Goal: Task Accomplishment & Management: Manage account settings

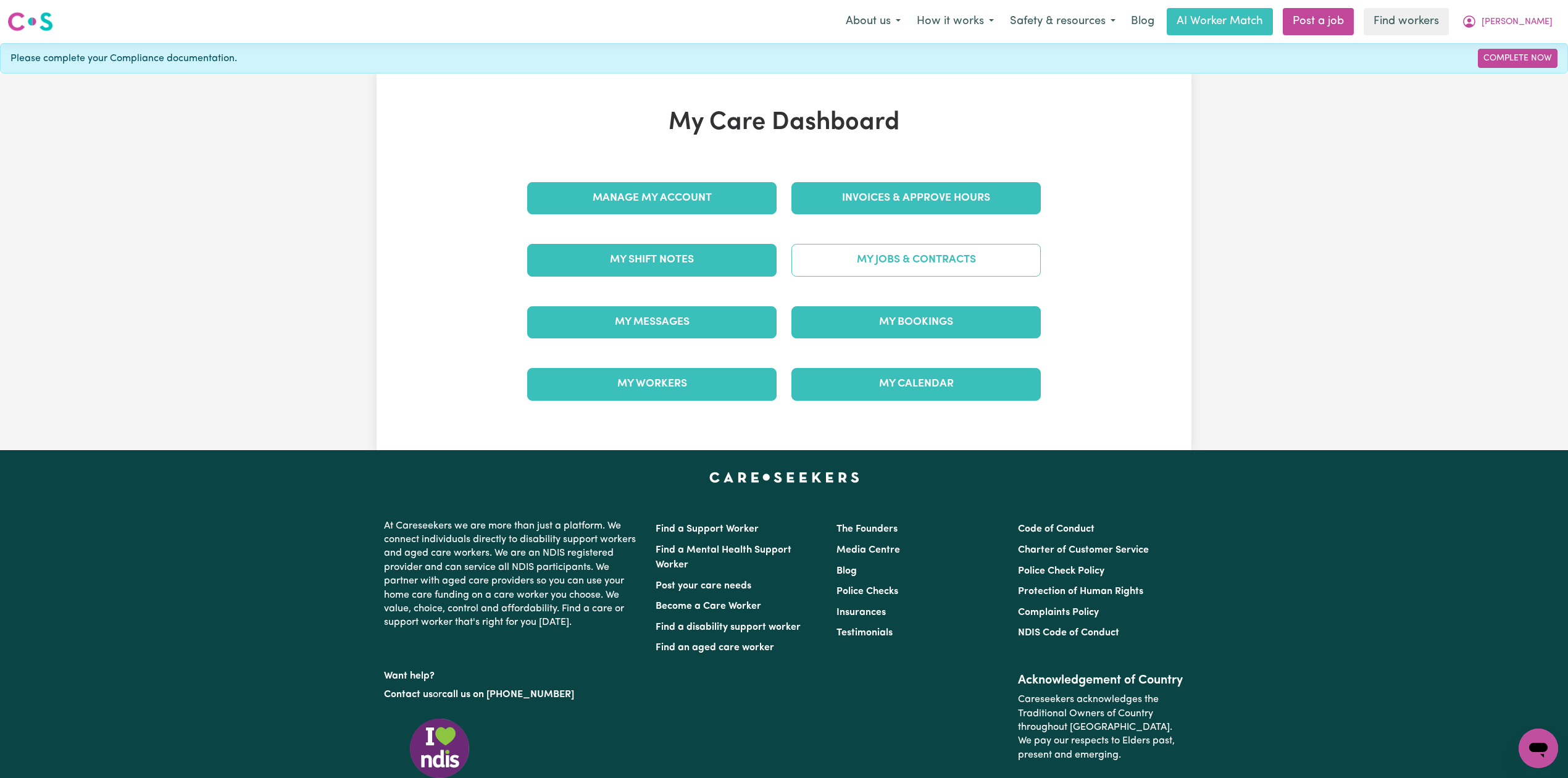
click at [900, 270] on link "My Jobs & Contracts" at bounding box center [915, 260] width 249 height 32
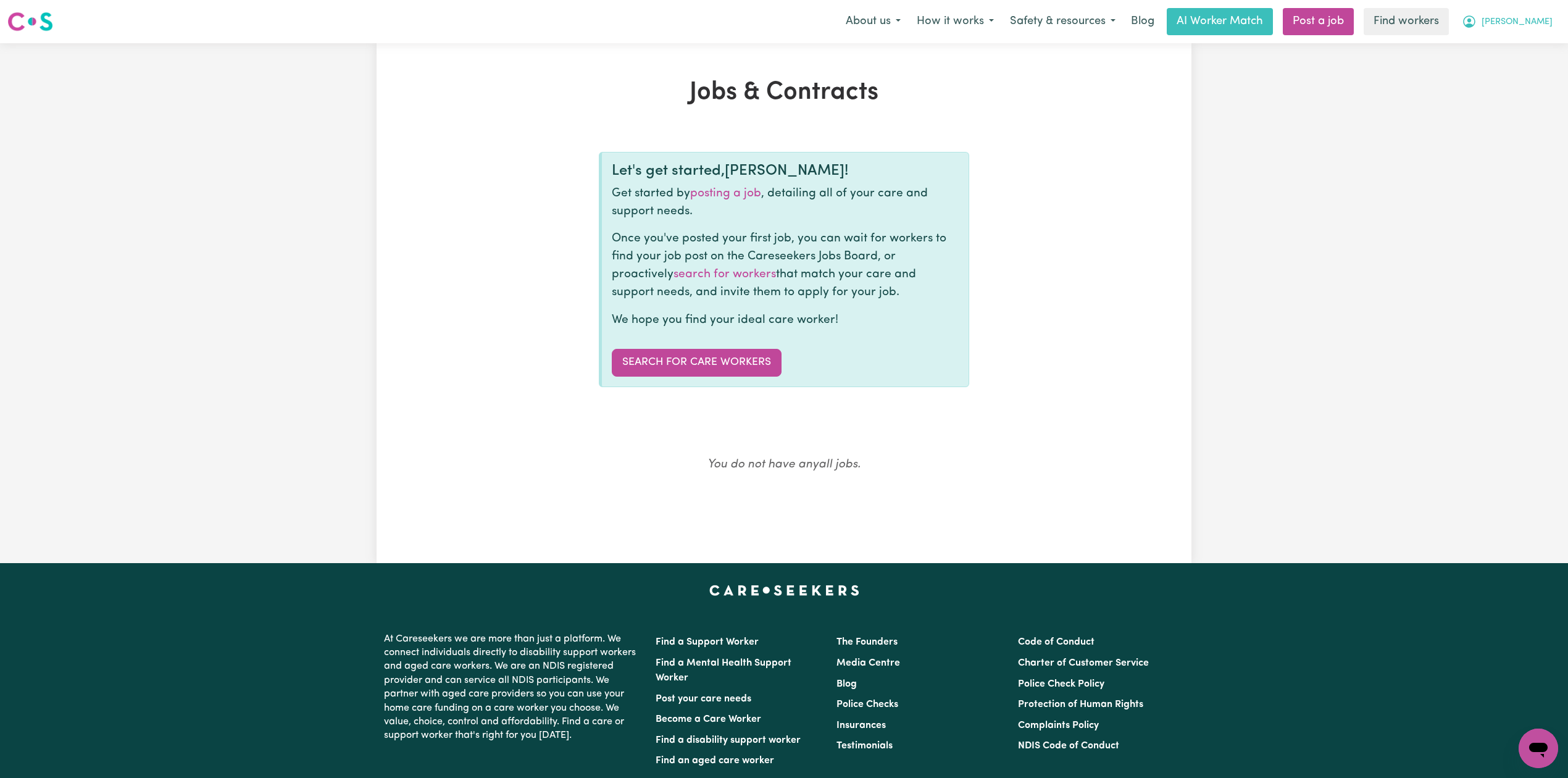
click at [1537, 26] on span "[PERSON_NAME]" at bounding box center [1517, 22] width 71 height 14
click at [1496, 75] on link "Logout" at bounding box center [1511, 71] width 97 height 23
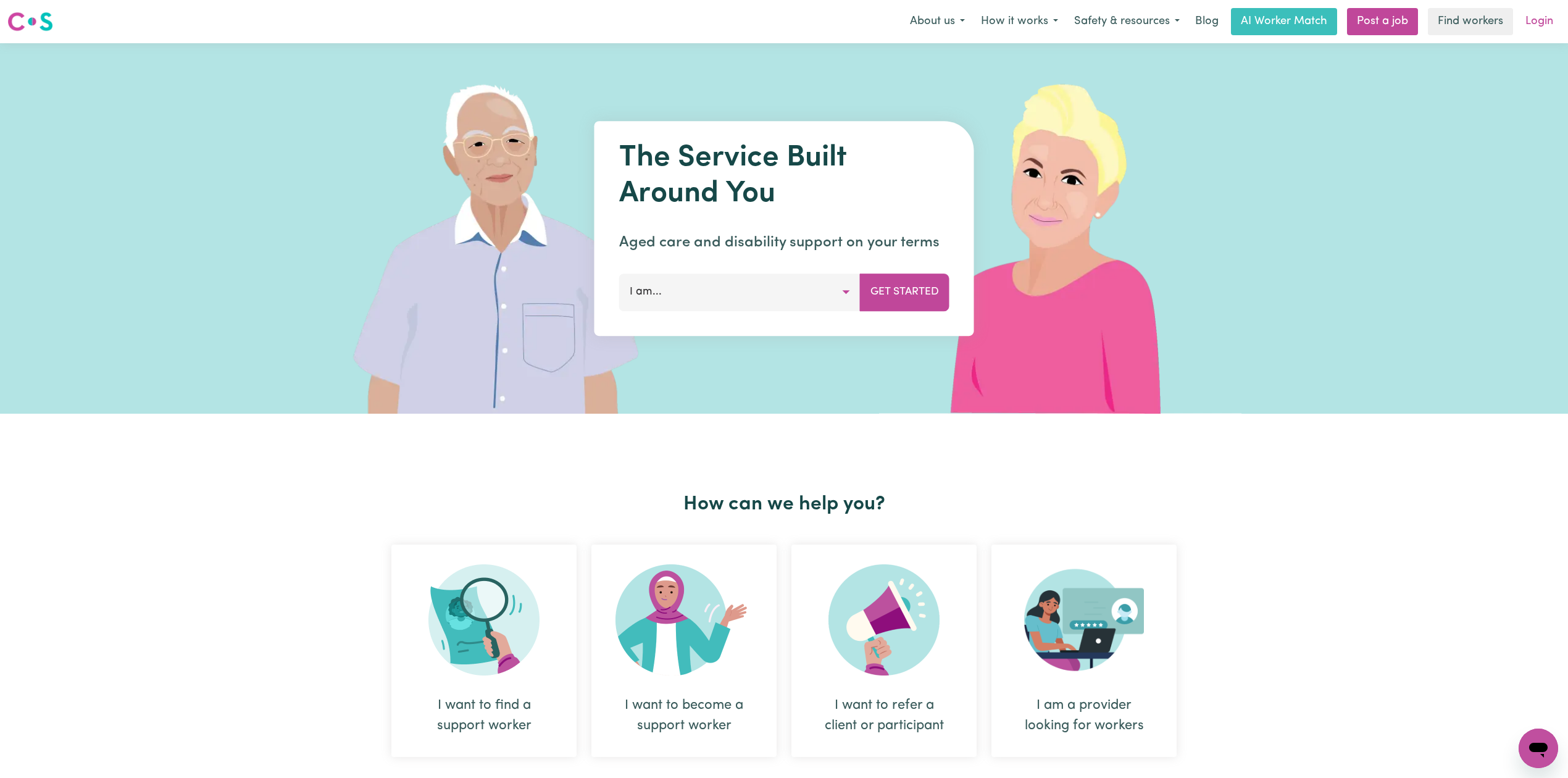
click at [1545, 28] on link "Login" at bounding box center [1539, 22] width 42 height 28
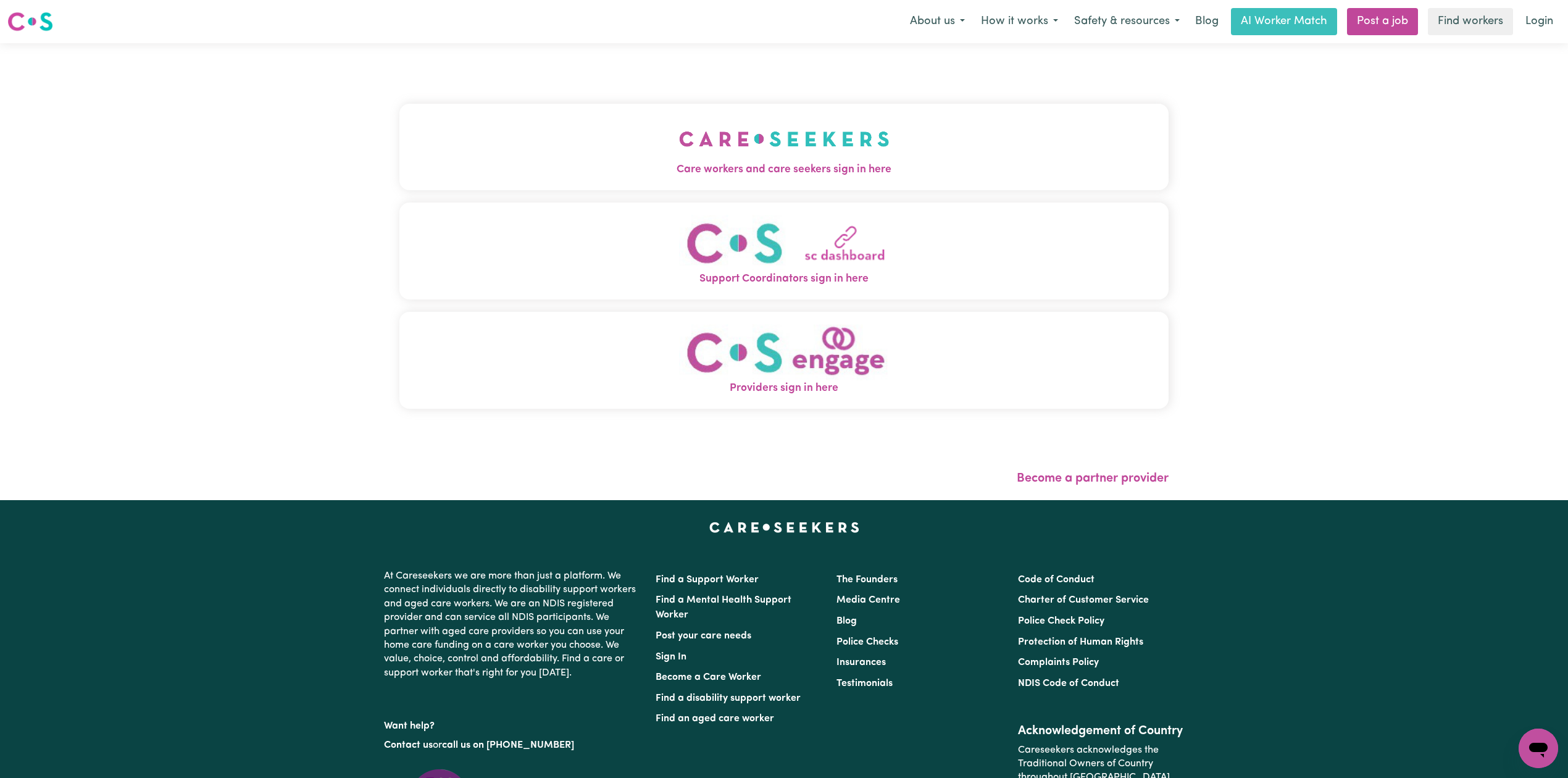
click at [571, 141] on button "Care workers and care seekers sign in here" at bounding box center [784, 147] width 769 height 86
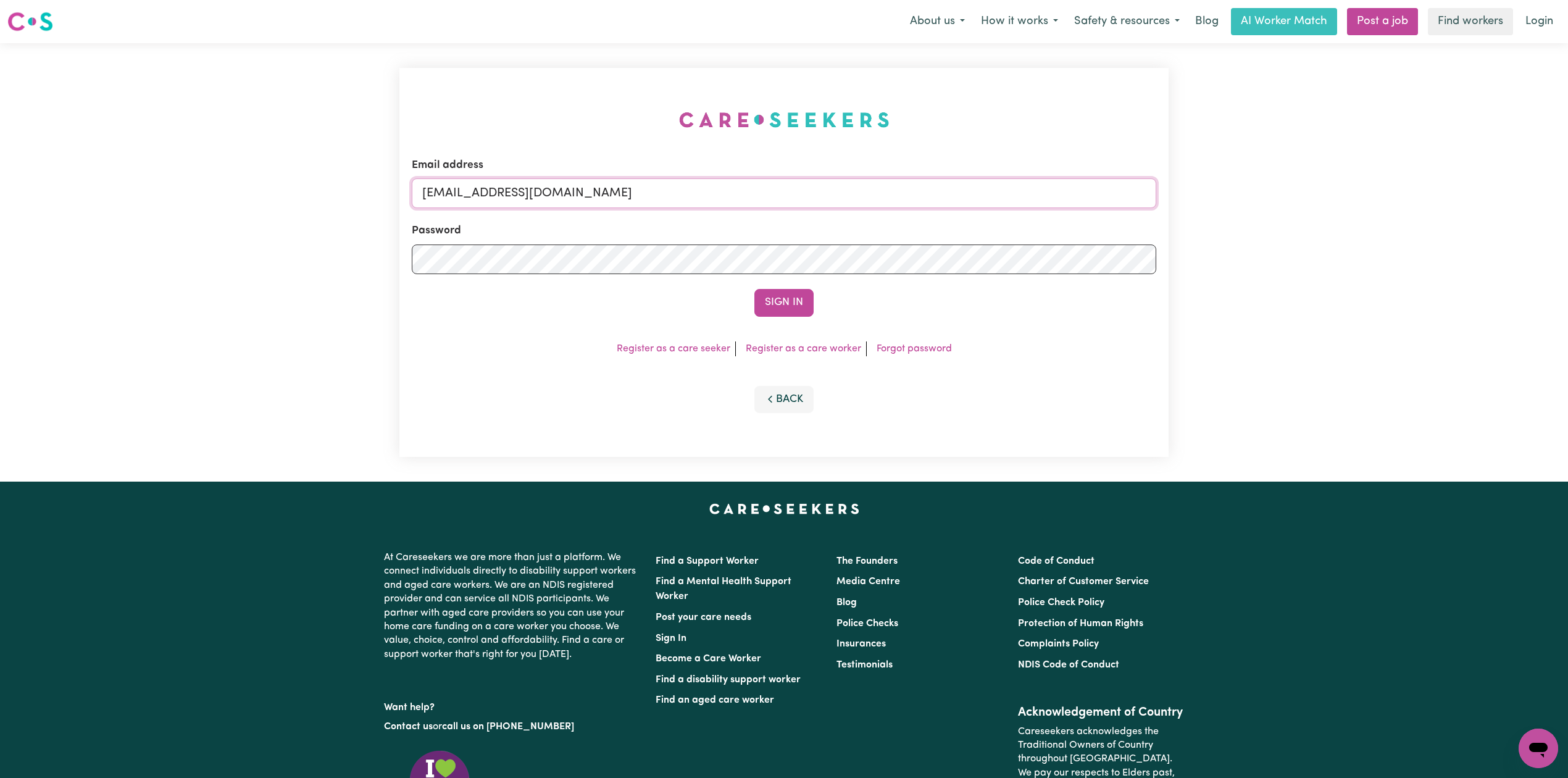
click at [566, 186] on input "[EMAIL_ADDRESS][DOMAIN_NAME]" at bounding box center [784, 193] width 745 height 29
drag, startPoint x: 489, startPoint y: 191, endPoint x: 740, endPoint y: 201, distance: 251.2
click at [740, 201] on input "Superuser~[EMAIL_ADDRESS][DOMAIN_NAME]" at bounding box center [784, 193] width 745 height 29
type input "[EMAIL_ADDRESS][DOMAIN_NAME]"
click at [773, 304] on button "Sign In" at bounding box center [784, 303] width 59 height 28
